Goal: Obtain resource: Download file/media

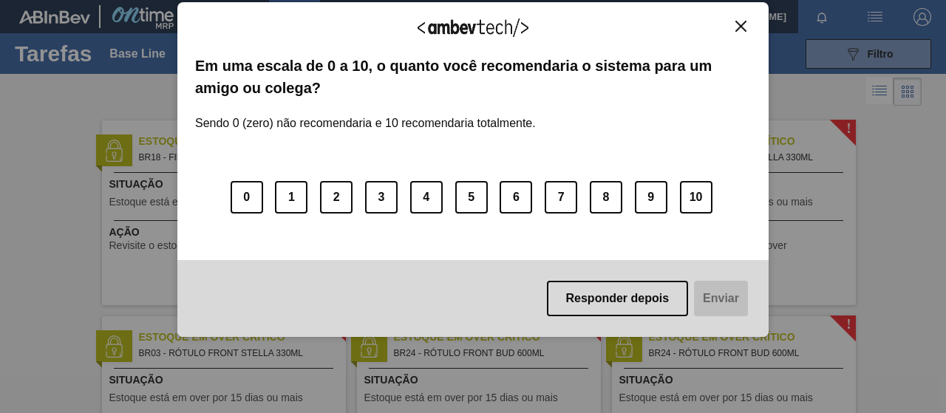
click at [741, 30] on img "Close" at bounding box center [741, 26] width 11 height 11
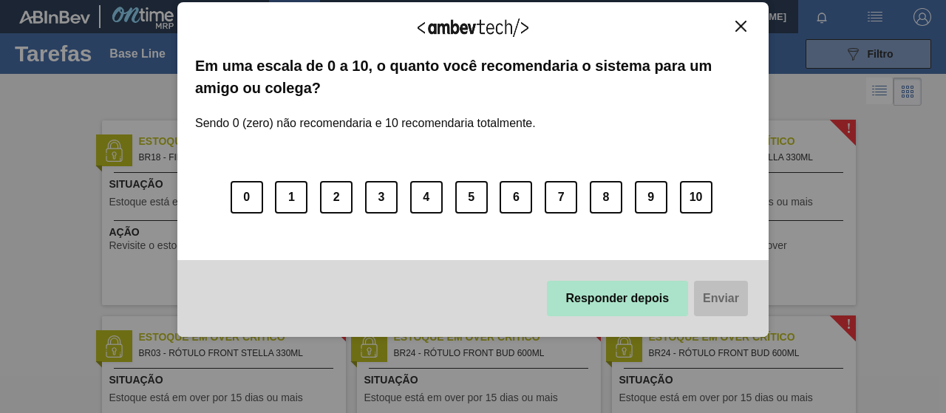
drag, startPoint x: 626, startPoint y: 318, endPoint x: 629, endPoint y: 309, distance: 9.6
click at [626, 315] on div "Responder depois Enviar" at bounding box center [472, 298] width 591 height 77
click at [658, 301] on button "Responder depois" at bounding box center [618, 298] width 142 height 35
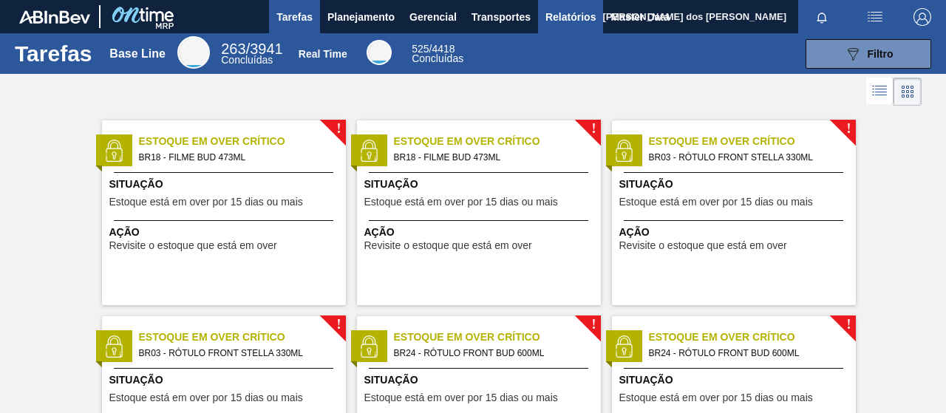
click at [557, 20] on span "Relatórios" at bounding box center [571, 17] width 50 height 18
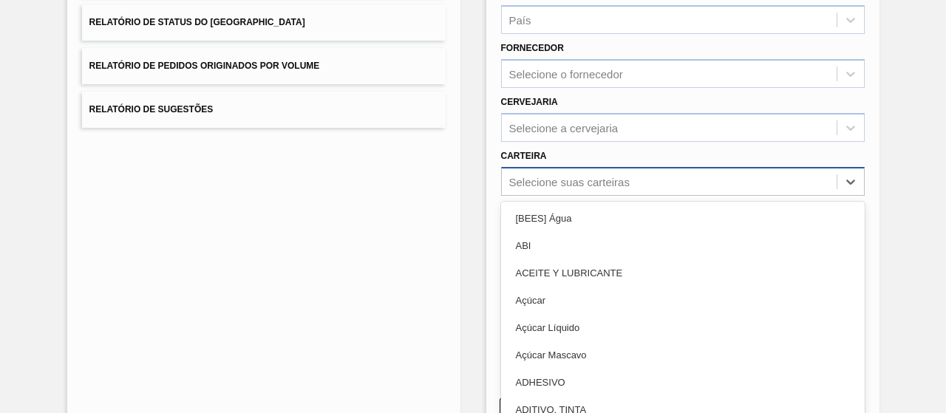
click at [570, 190] on div "option [BEES] Água focused, 1 of 101. 101 results available. Use Up and Down to…" at bounding box center [683, 181] width 364 height 29
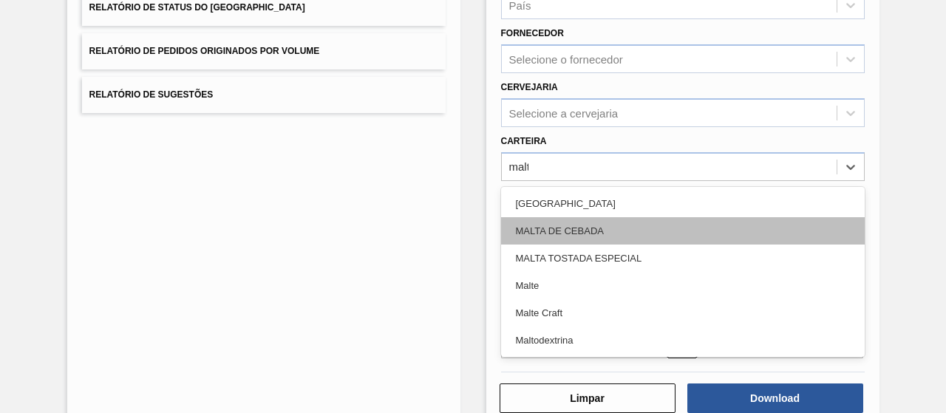
type input "malte"
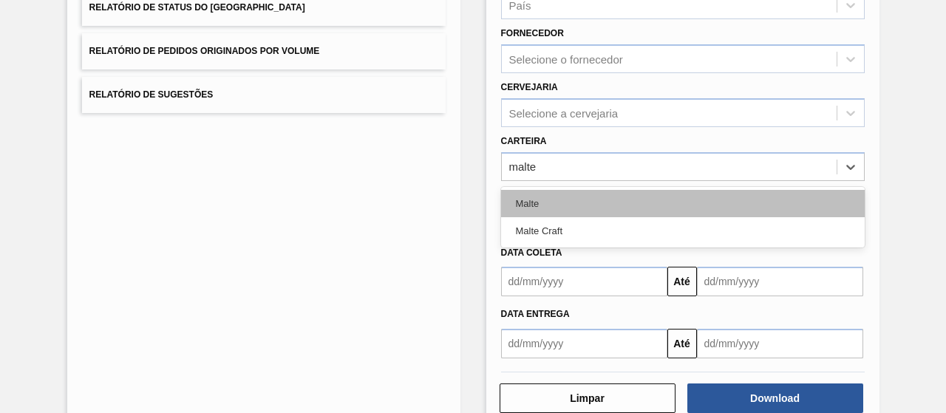
click at [535, 202] on div "Malte" at bounding box center [683, 203] width 364 height 27
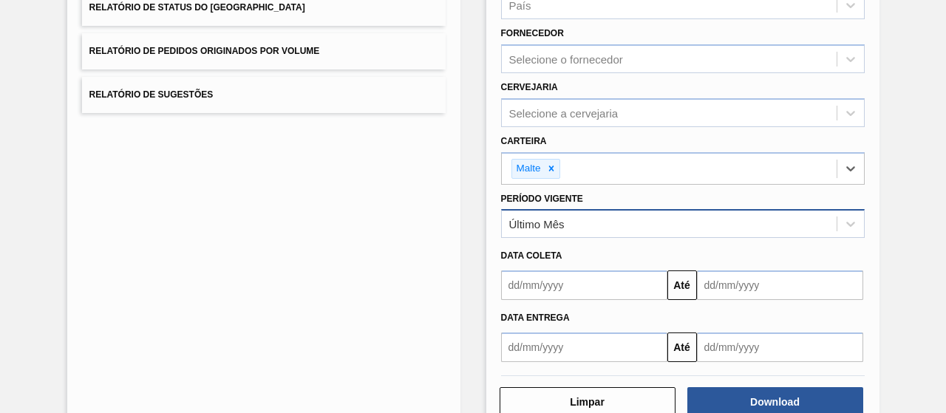
click at [561, 233] on div "Último Mês" at bounding box center [669, 224] width 335 height 21
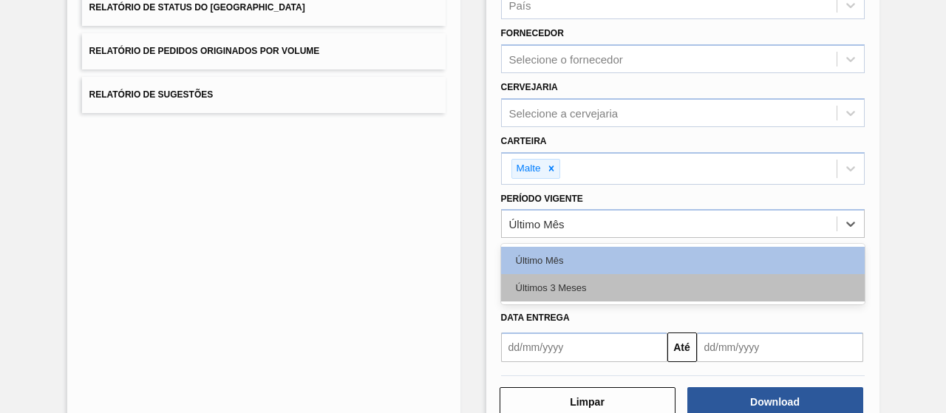
click at [557, 282] on div "Últimos 3 Meses" at bounding box center [683, 287] width 364 height 27
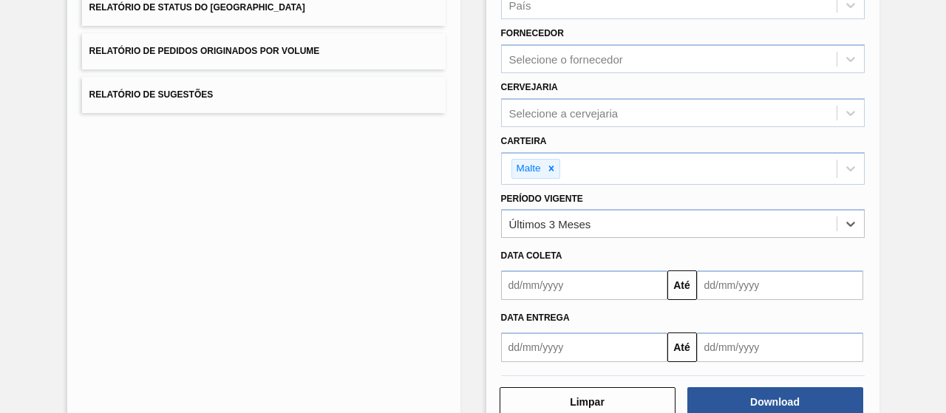
click at [582, 295] on input "text" at bounding box center [584, 286] width 166 height 30
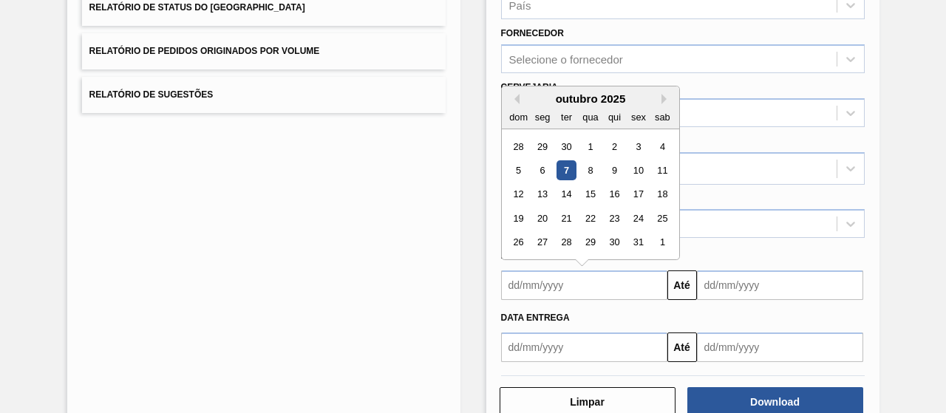
click at [514, 105] on div "dom seg ter qua qui sex sab" at bounding box center [590, 117] width 177 height 24
click at [511, 101] on button "Previous Month" at bounding box center [514, 99] width 10 height 10
click at [532, 144] on div "1" at bounding box center [542, 147] width 20 height 20
type input "[DATE]"
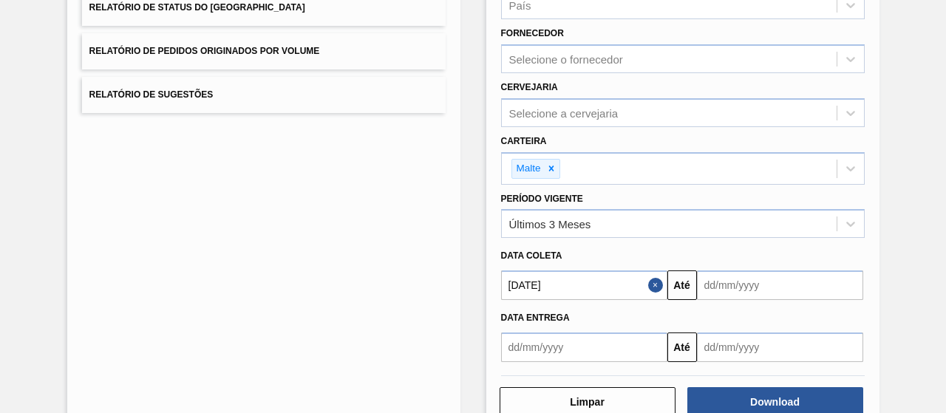
click at [725, 291] on input "text" at bounding box center [780, 286] width 166 height 30
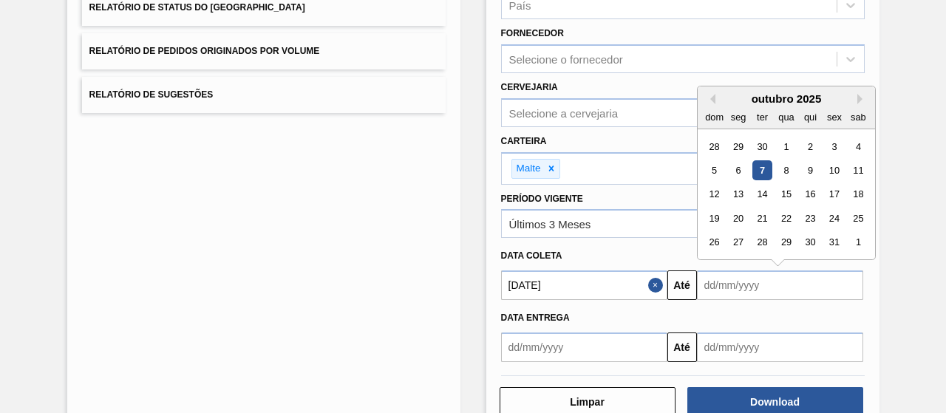
click at [752, 168] on div "7" at bounding box center [762, 170] width 20 height 20
type input "[DATE]"
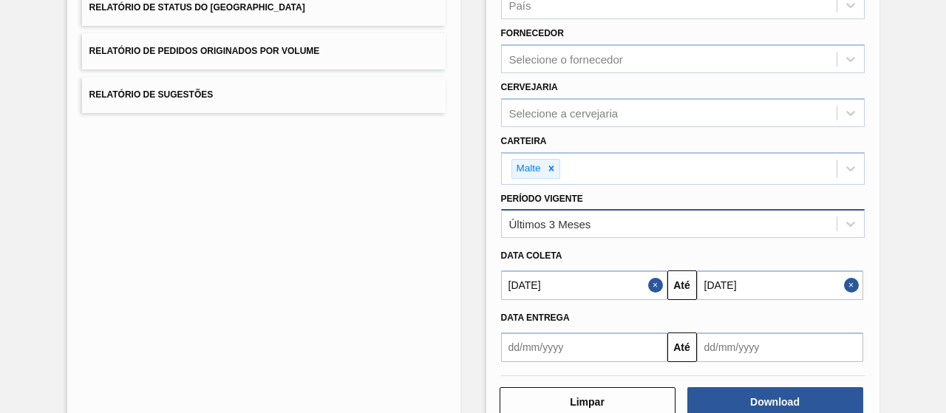
scroll to position [273, 0]
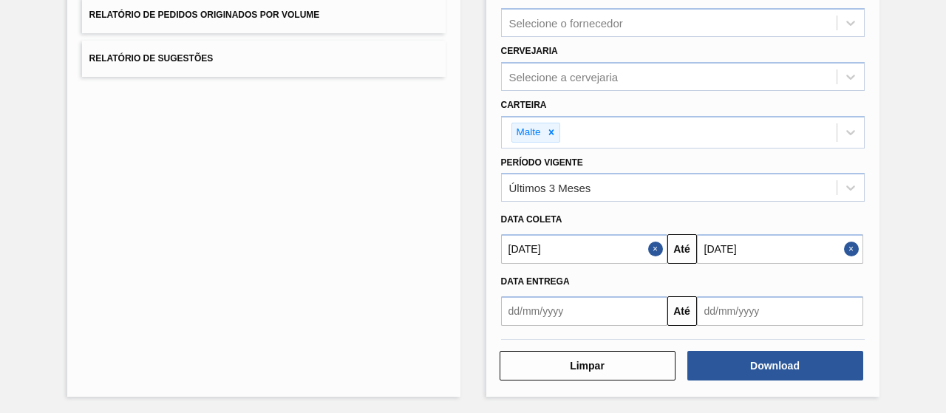
click at [747, 379] on div "Download" at bounding box center [777, 366] width 188 height 33
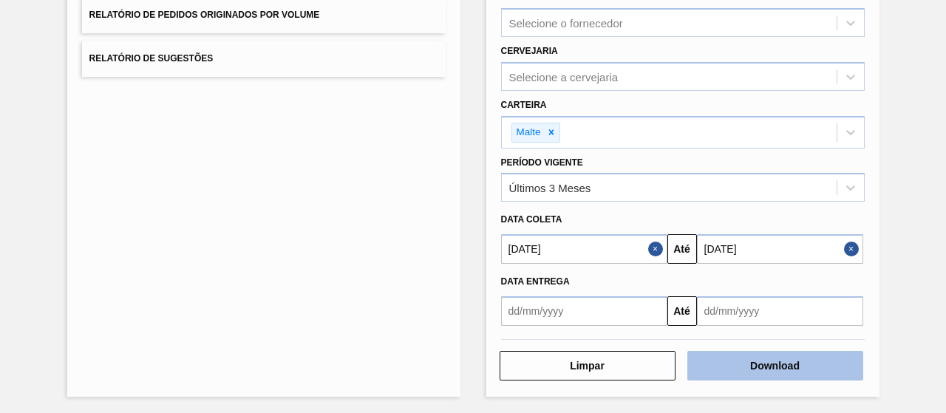
click at [754, 354] on button "Download" at bounding box center [776, 366] width 176 height 30
